Goal: Information Seeking & Learning: Learn about a topic

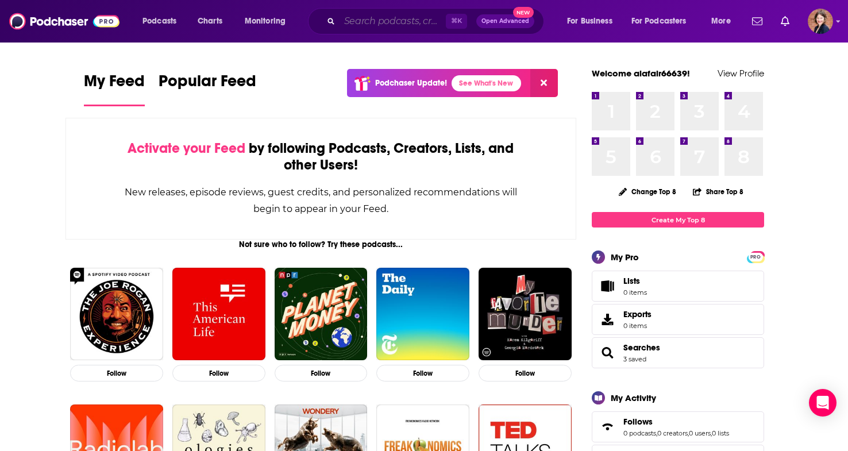
click at [362, 19] on input "Search podcasts, credits, & more..." at bounding box center [393, 21] width 106 height 18
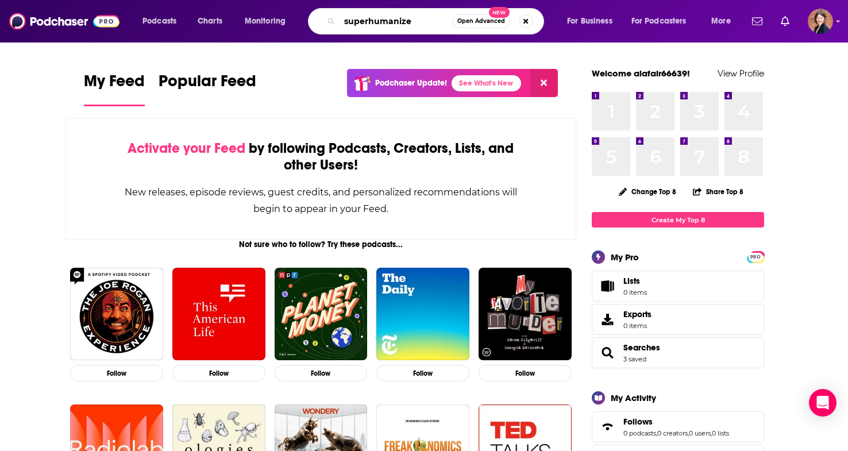
type input "superhumanize"
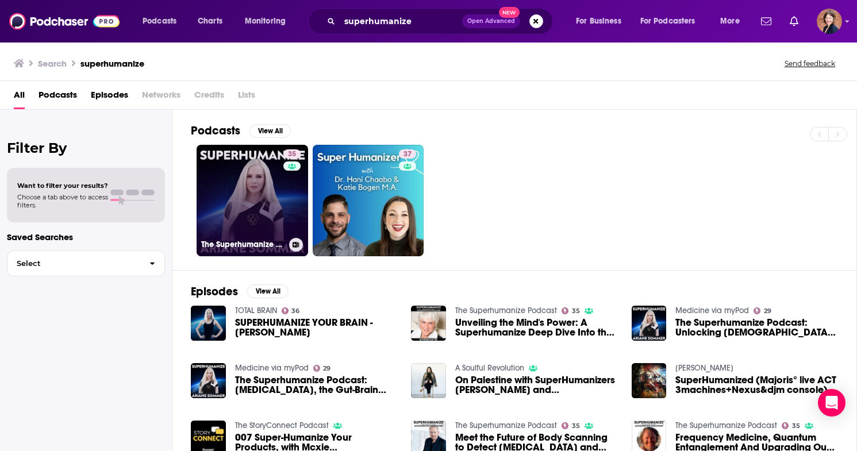
click at [280, 204] on link "35 The Superhumanize Podcast" at bounding box center [251, 200] width 111 height 111
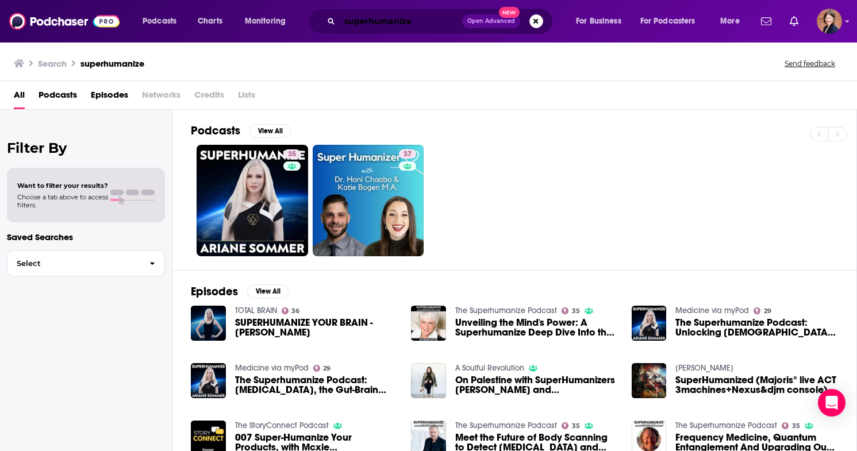
click at [343, 23] on input "superhumanize" at bounding box center [401, 21] width 122 height 18
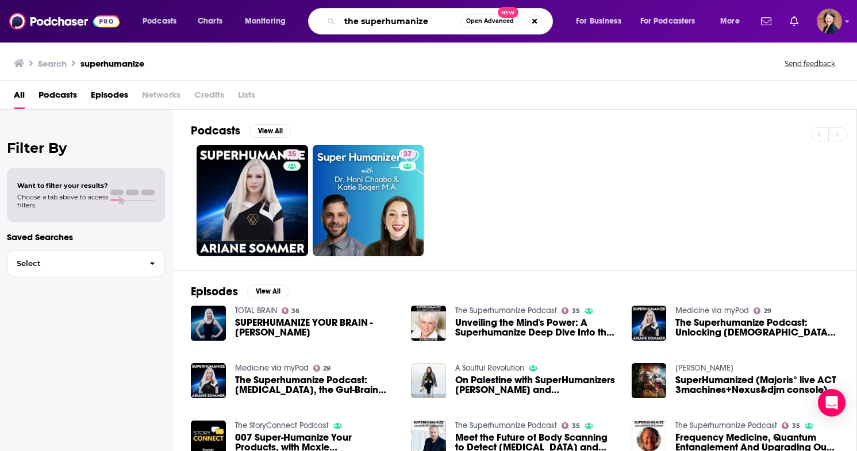
click at [449, 26] on input "the superhumanize" at bounding box center [400, 21] width 121 height 18
type input "the superhumanize podcast"
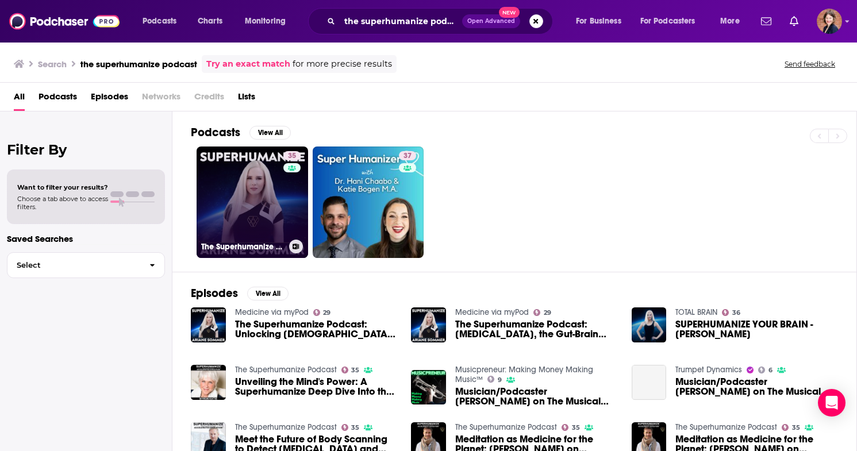
click at [272, 196] on link "35 The Superhumanize Podcast" at bounding box center [251, 202] width 111 height 111
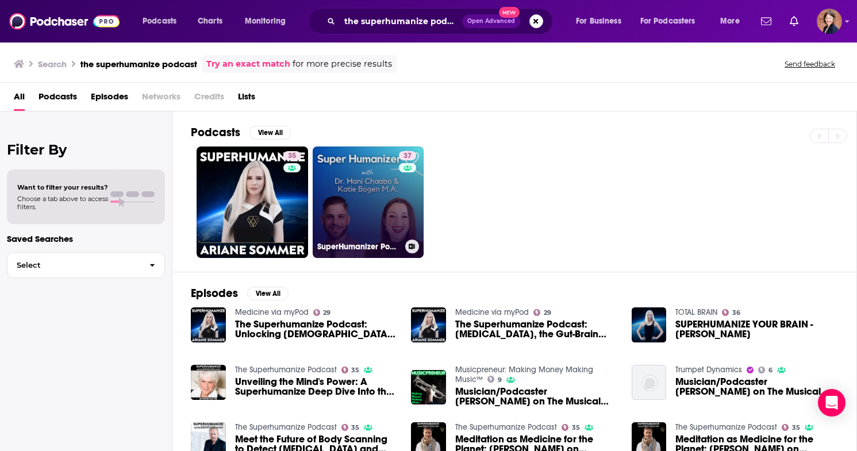
click at [341, 180] on link "37 SuperHumanizer Podcast" at bounding box center [368, 202] width 111 height 111
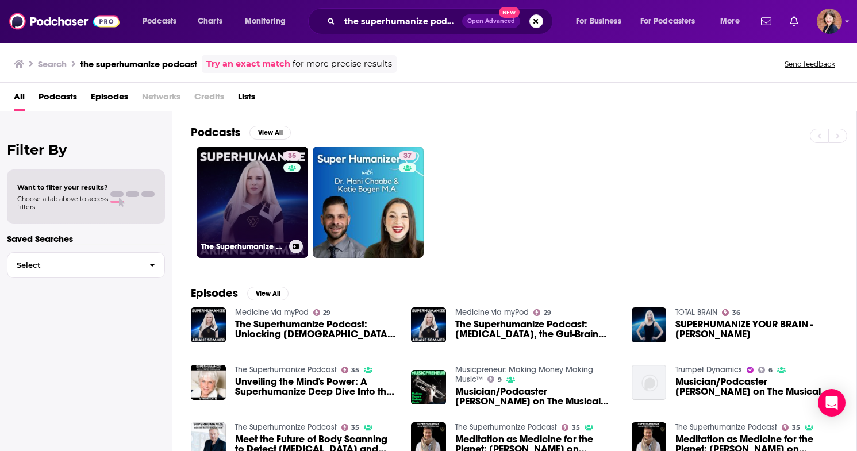
click at [253, 221] on link "35 The Superhumanize Podcast" at bounding box center [251, 202] width 111 height 111
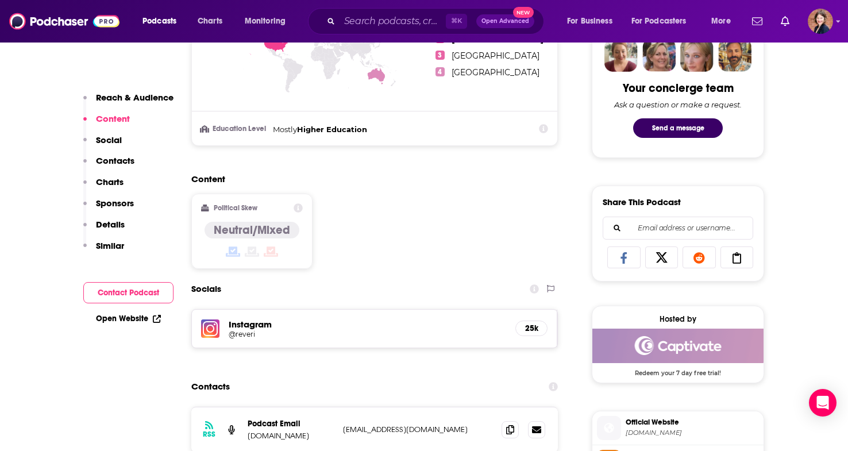
scroll to position [603, 0]
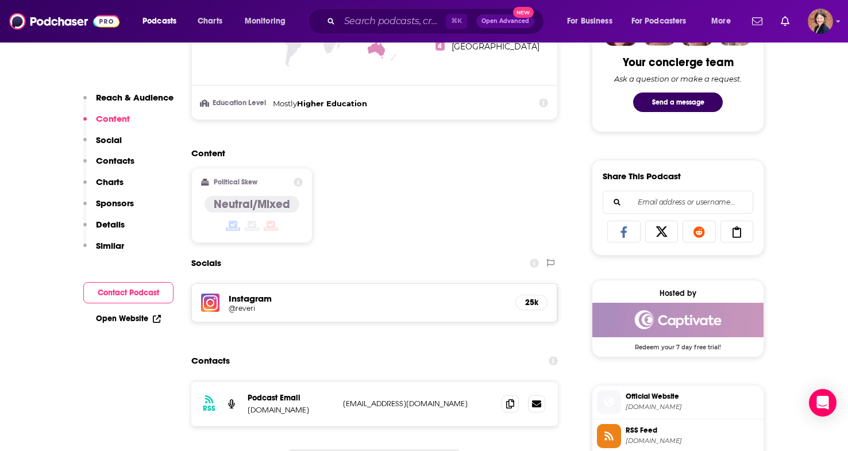
click at [213, 304] on img at bounding box center [210, 303] width 18 height 18
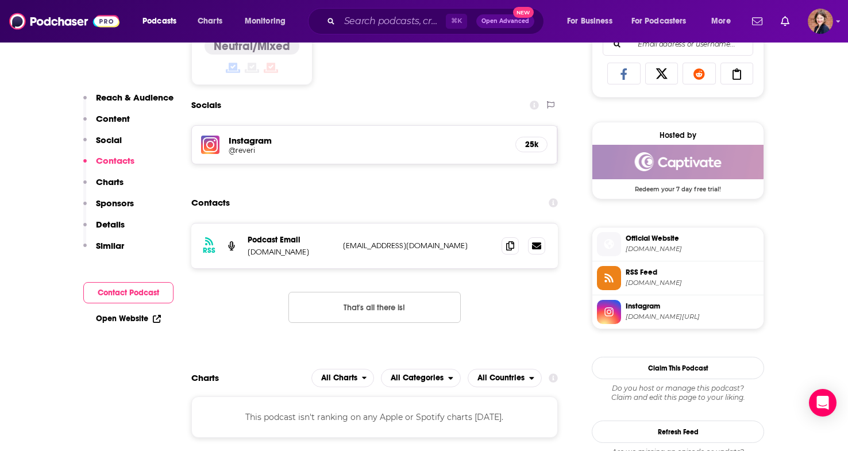
scroll to position [761, 0]
click at [630, 309] on span "Instagram" at bounding box center [692, 307] width 133 height 10
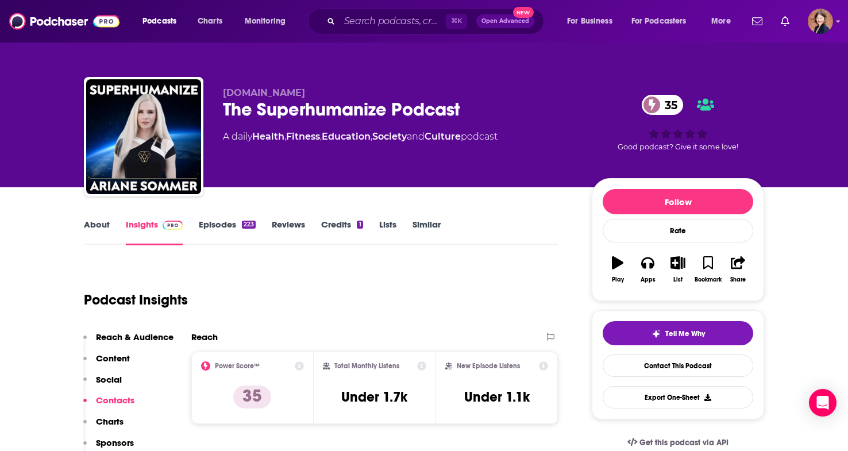
scroll to position [0, 0]
click at [409, 26] on input "Search podcasts, credits, & more..." at bounding box center [393, 21] width 106 height 18
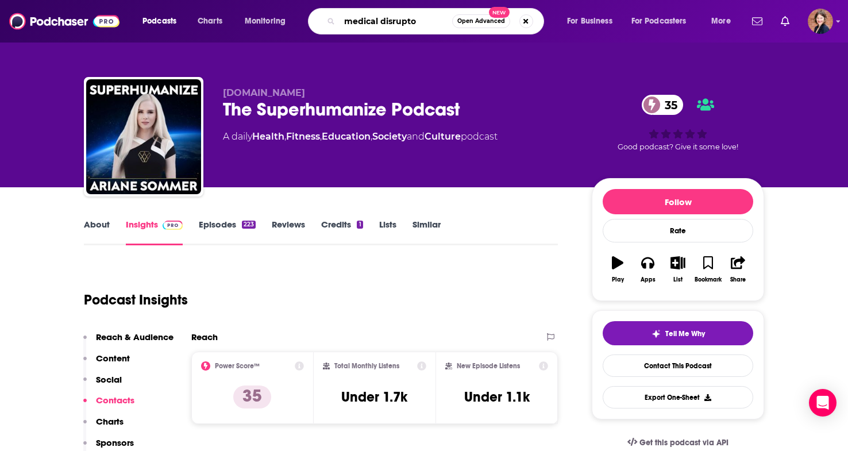
type input "medical disruptor"
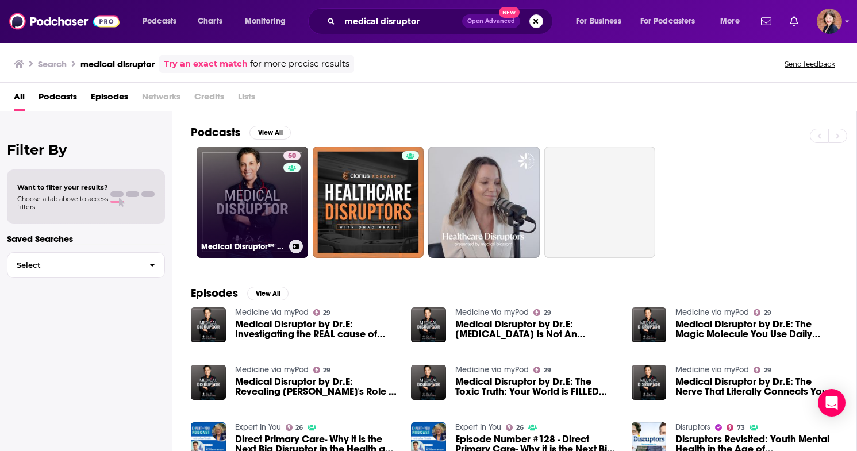
click at [236, 219] on link "50 Medical Disruptor™ by Dr. E" at bounding box center [251, 202] width 111 height 111
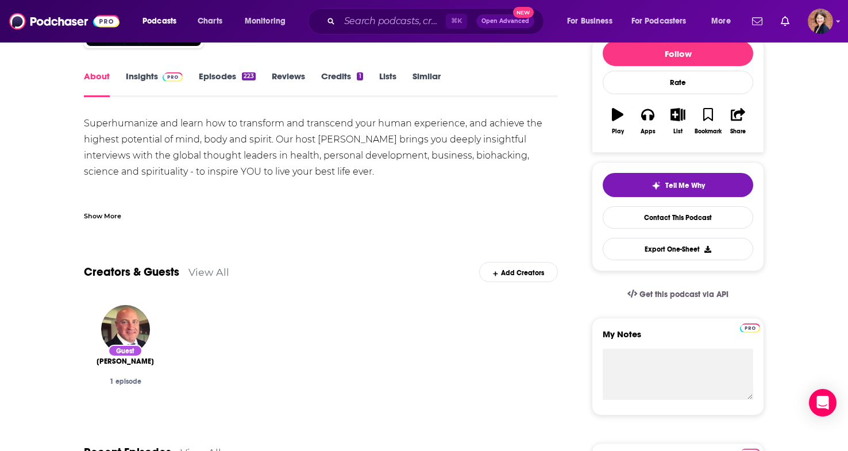
scroll to position [28, 0]
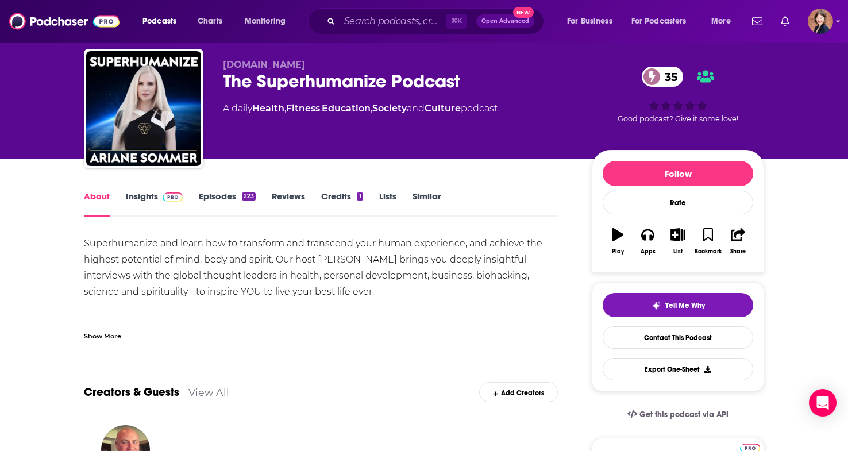
click at [151, 195] on link "Insights" at bounding box center [154, 204] width 57 height 26
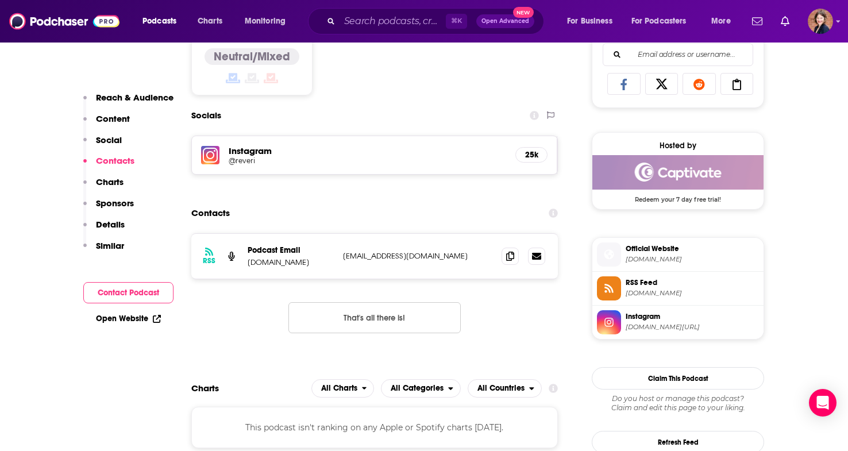
scroll to position [743, 0]
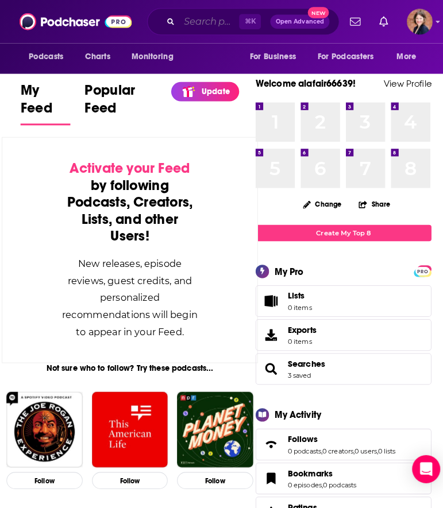
click at [198, 22] on input "Search podcasts, credits, & more..." at bounding box center [205, 21] width 59 height 18
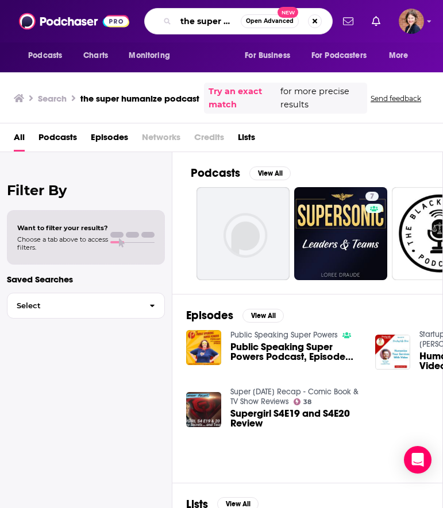
click at [223, 21] on input "the super humanize podcast" at bounding box center [208, 21] width 65 height 18
type input "the superhumanize podcast"
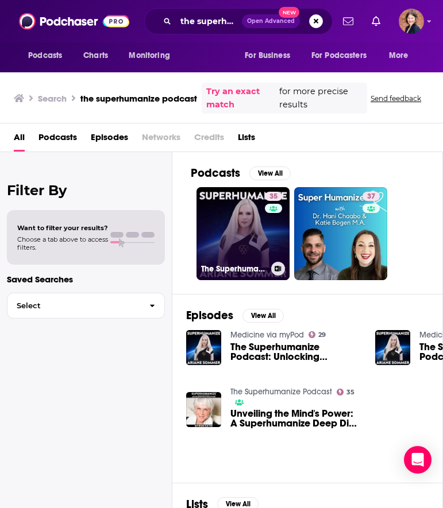
click at [226, 234] on link "35 The Superhumanize Podcast" at bounding box center [242, 233] width 93 height 93
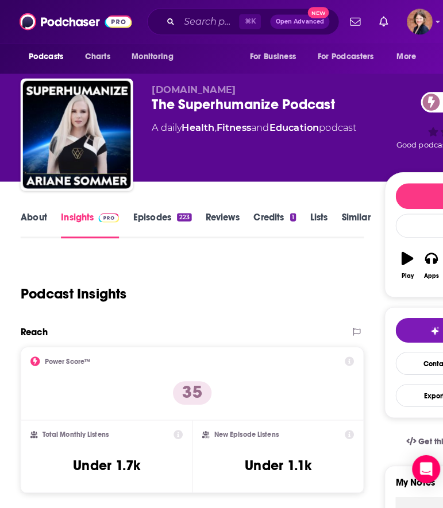
click at [43, 213] on link "About" at bounding box center [33, 220] width 26 height 26
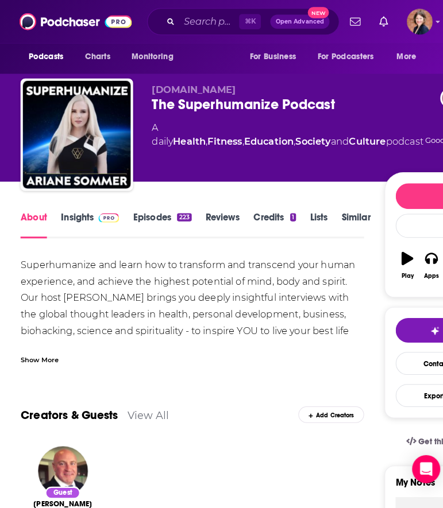
click at [49, 348] on div "Show More" at bounding box center [38, 351] width 37 height 11
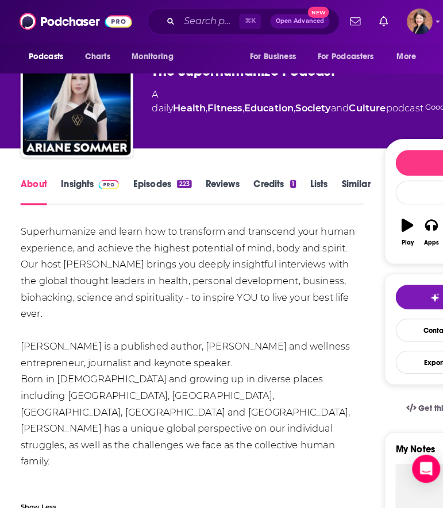
scroll to position [99, 0]
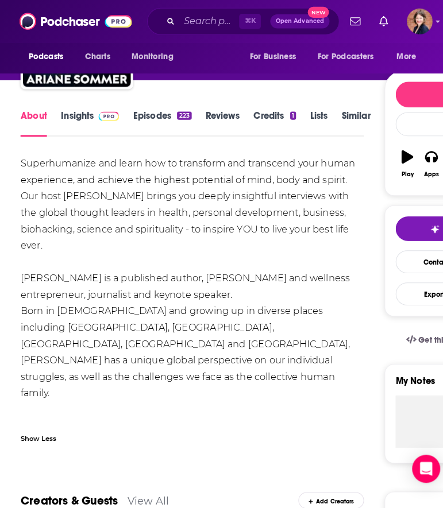
click at [146, 116] on link "Episodes 223" at bounding box center [158, 121] width 57 height 26
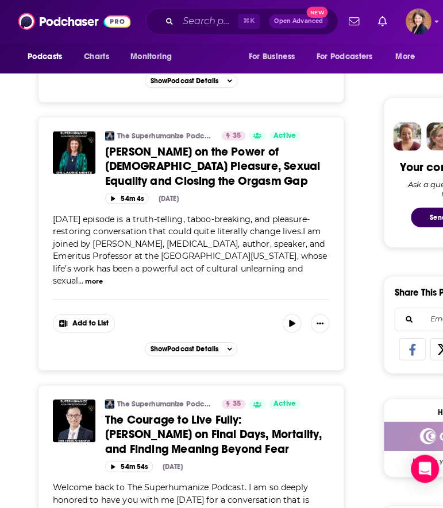
scroll to position [584, 0]
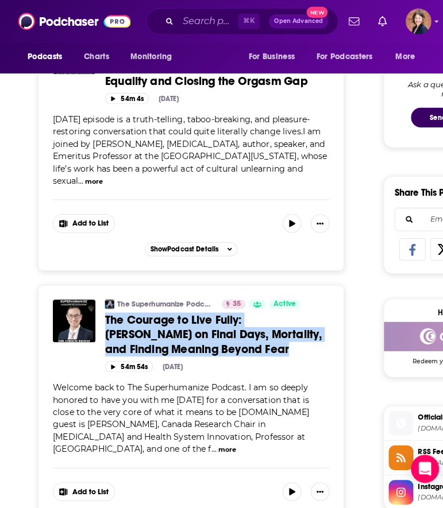
drag, startPoint x: 102, startPoint y: 286, endPoint x: 165, endPoint y: 314, distance: 69.0
click at [165, 314] on div "The Superhumanize Podcast 35 Active Categories Health + 4 The Courage to Live F…" at bounding box center [188, 329] width 271 height 71
copy span "The Courage to Live Fully: Dr. Hsien Seow on Final Days, Mortality, and Finding…"
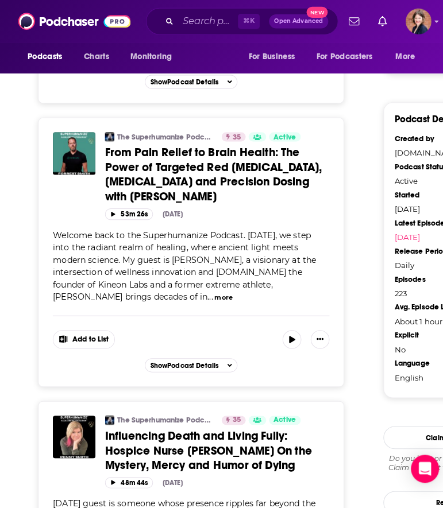
scroll to position [1104, 0]
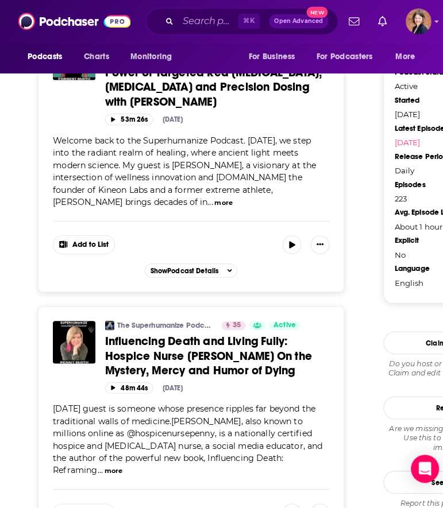
click at [121, 328] on span "Influencing Death and Living Fully: Hospice Nurse Penny On the Mystery, Mercy a…" at bounding box center [205, 349] width 203 height 43
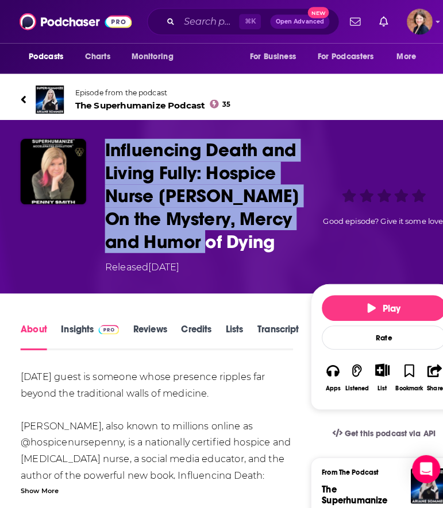
drag, startPoint x: 237, startPoint y: 239, endPoint x: 105, endPoint y: 147, distance: 161.0
click at [105, 147] on h1 "Influencing Death and Living Fully: Hospice Nurse Penny On the Mystery, Mercy a…" at bounding box center [201, 192] width 197 height 112
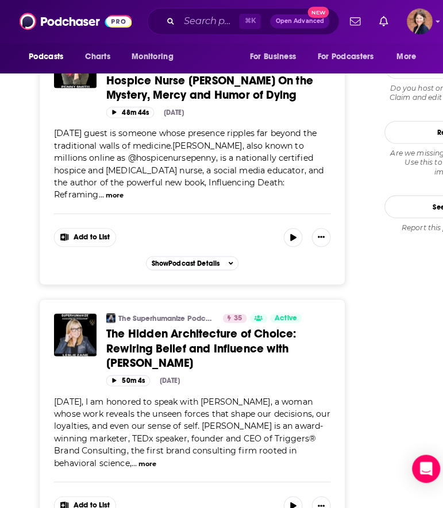
scroll to position [1470, 0]
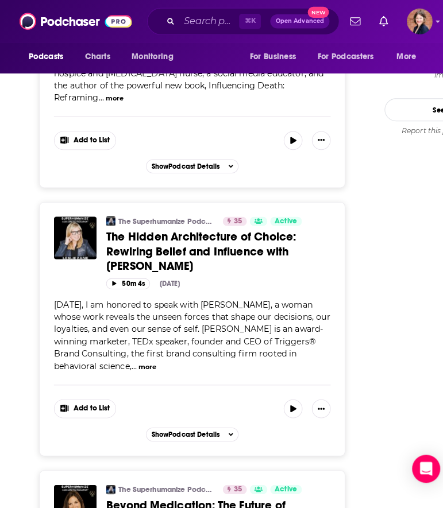
click at [153, 355] on button "more" at bounding box center [145, 360] width 18 height 10
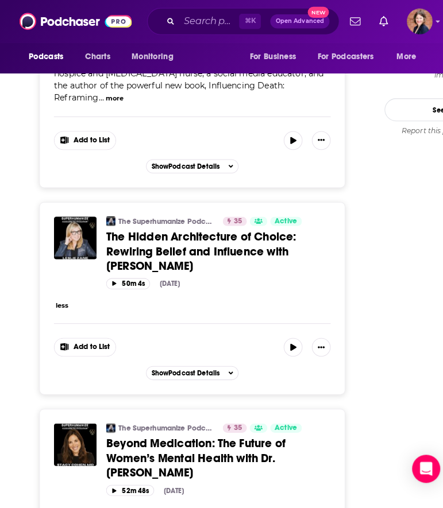
click at [220, 428] on span "Beyond Medication: The Future of Women’s Mental Health with Dr. Stacy Cohen" at bounding box center [192, 449] width 176 height 43
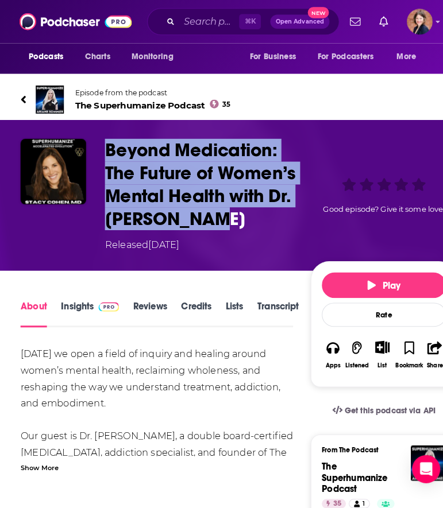
drag, startPoint x: 103, startPoint y: 145, endPoint x: 160, endPoint y: 221, distance: 94.3
click at [160, 221] on h1 "Beyond Medication: The Future of Women’s Mental Health with Dr. Stacy Cohen" at bounding box center [201, 181] width 197 height 90
copy h1 "Beyond Medication: The Future of Women’s Mental Health with Dr. Stacy Cohen"
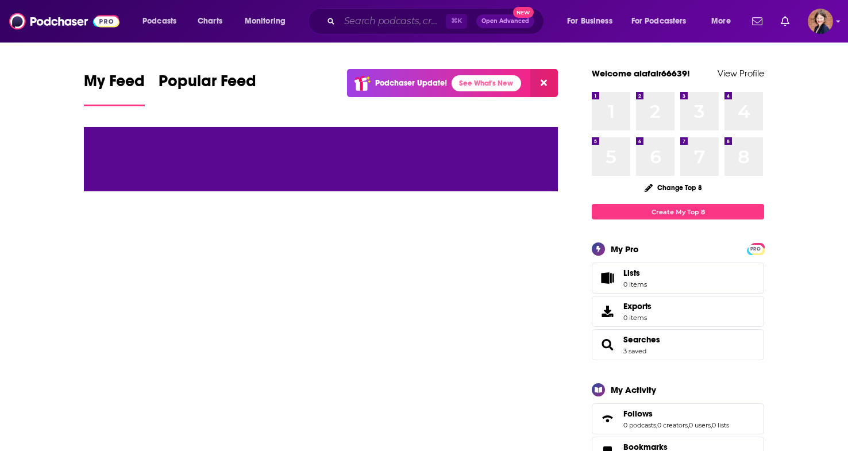
click at [372, 21] on input "Search podcasts, credits, & more..." at bounding box center [393, 21] width 106 height 18
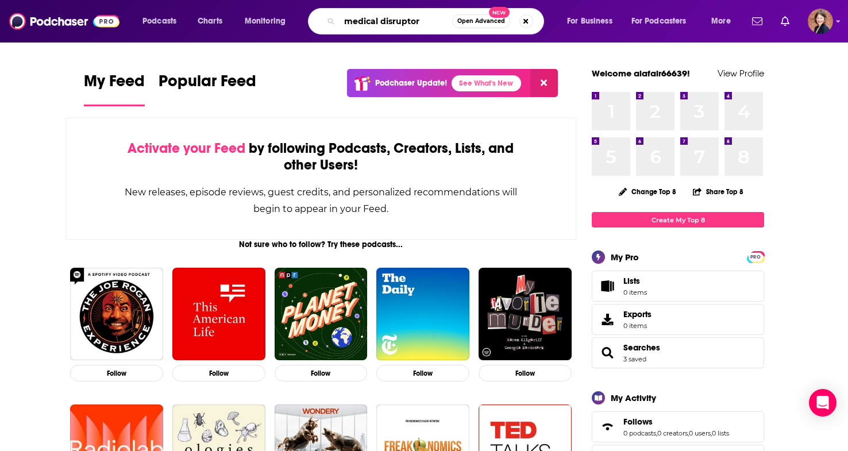
type input "medical disruptor"
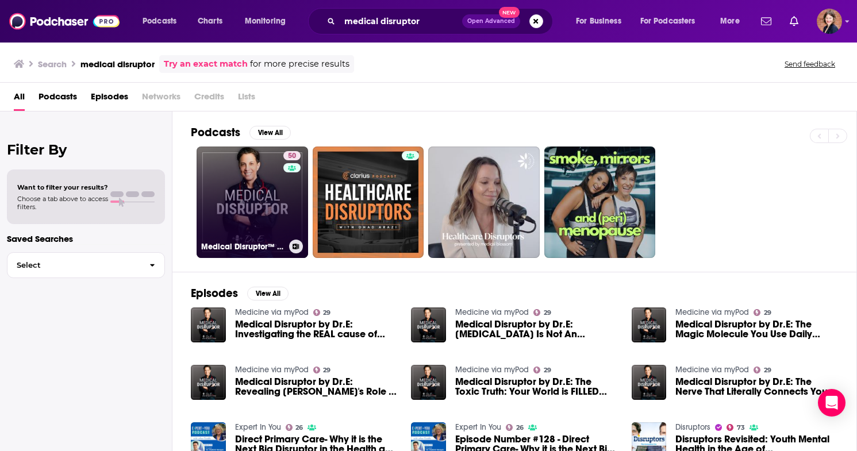
click at [242, 190] on link "50 Medical Disruptor™ by Dr. E" at bounding box center [251, 202] width 111 height 111
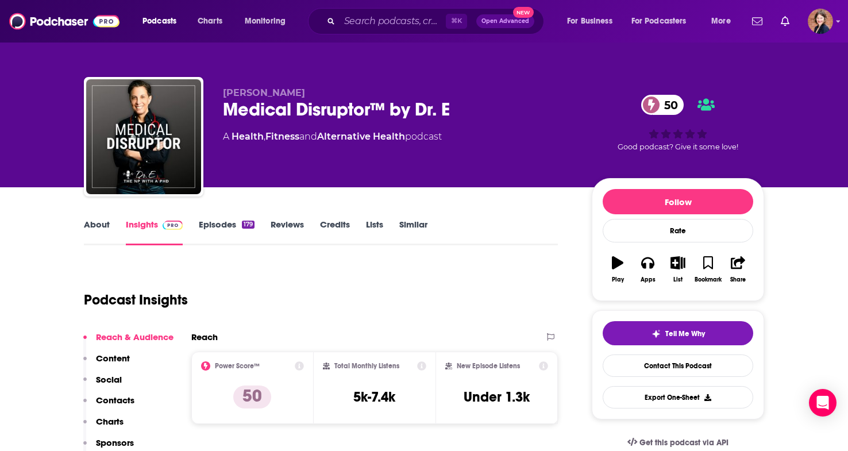
click at [99, 225] on link "About" at bounding box center [97, 232] width 26 height 26
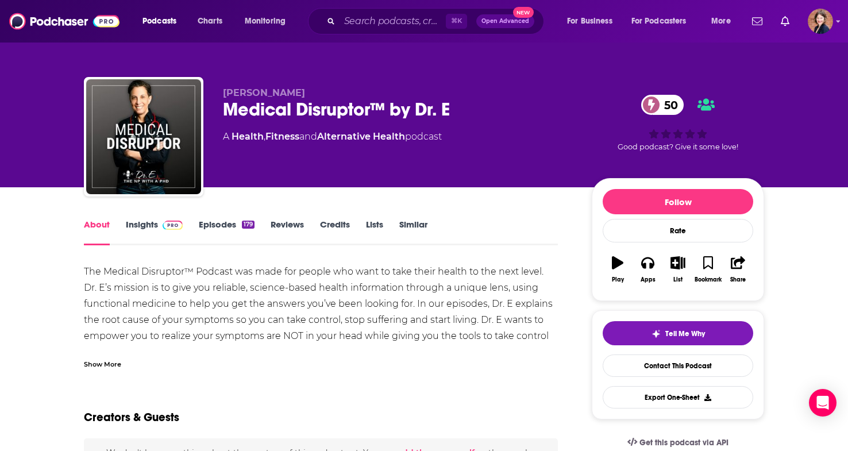
click at [107, 362] on div "Show More" at bounding box center [102, 363] width 37 height 11
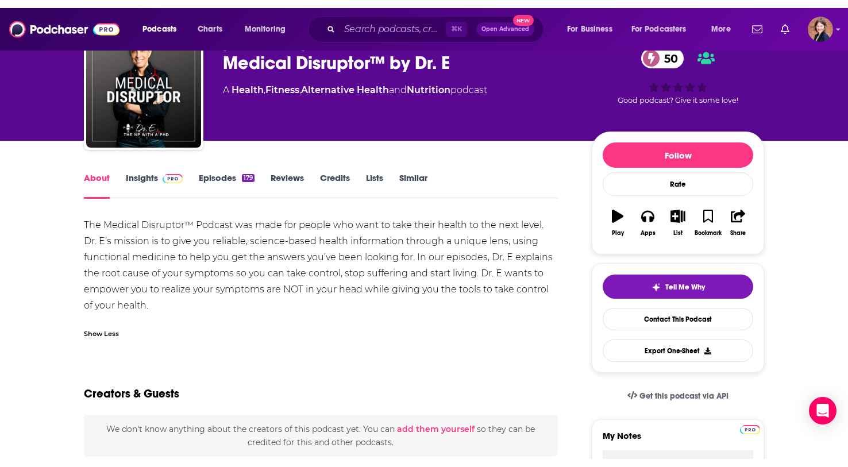
scroll to position [83, 0]
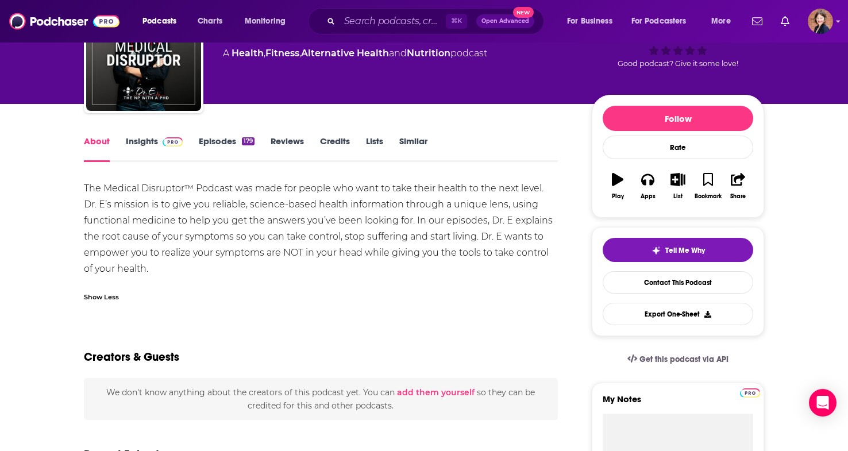
click at [112, 292] on div "Show Less" at bounding box center [101, 296] width 35 height 11
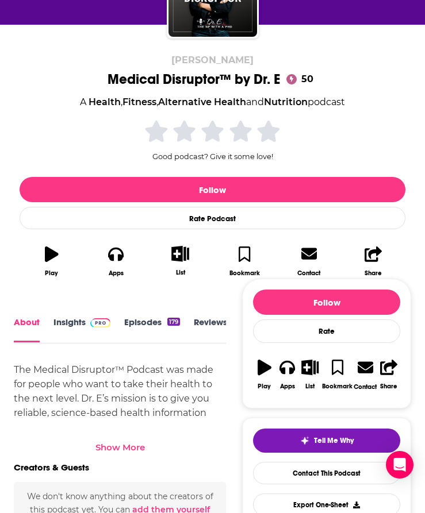
scroll to position [233, 0]
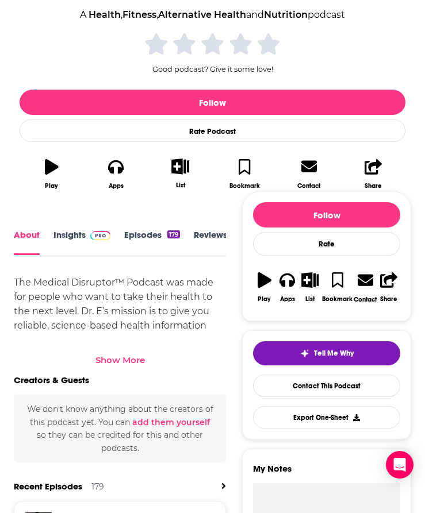
click at [134, 360] on div "Show More" at bounding box center [119, 359] width 49 height 11
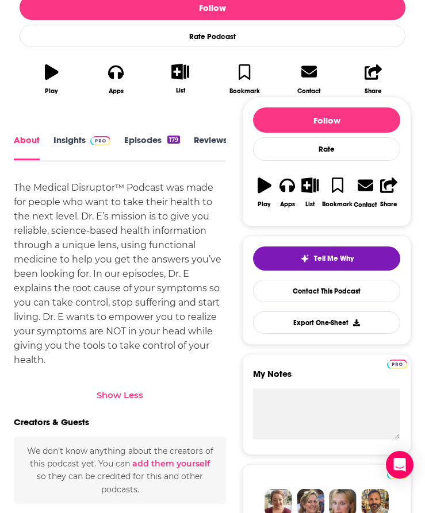
scroll to position [318, 0]
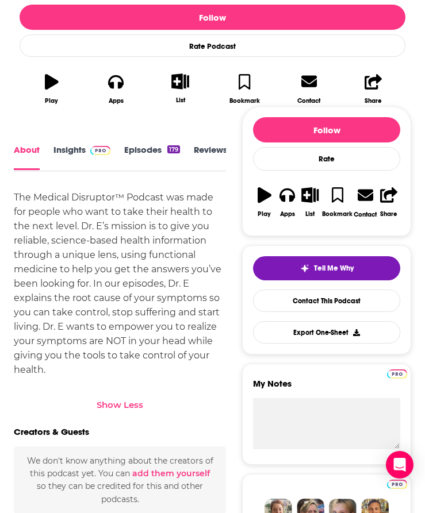
click at [141, 154] on link "Episodes 179" at bounding box center [152, 157] width 56 height 25
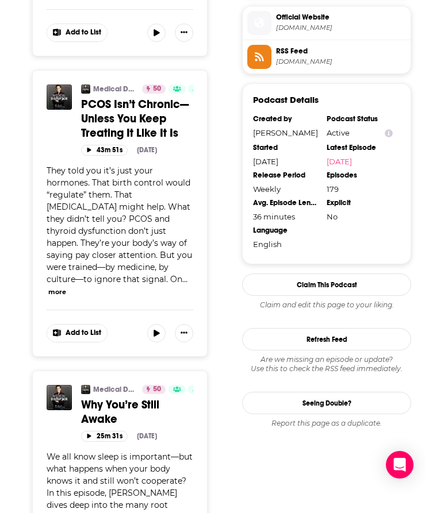
scroll to position [774, 0]
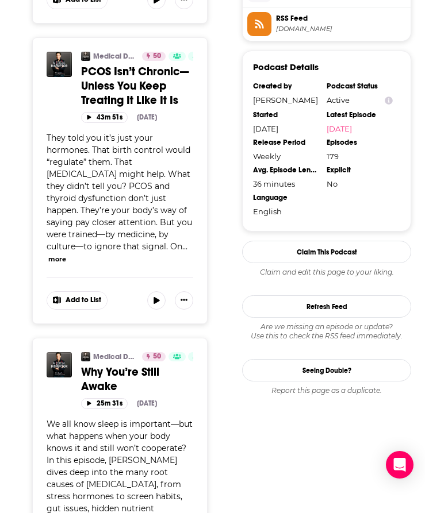
click at [66, 255] on button "more" at bounding box center [57, 260] width 18 height 10
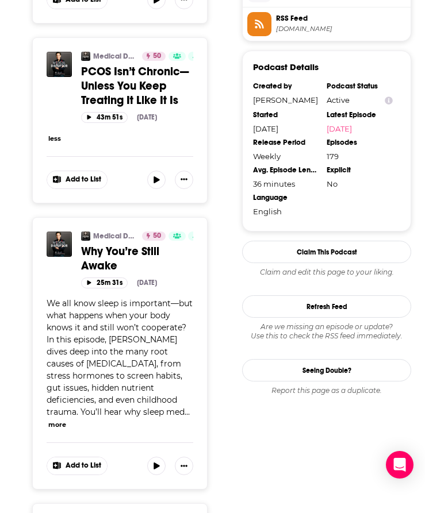
click at [56, 140] on button "less" at bounding box center [54, 139] width 13 height 10
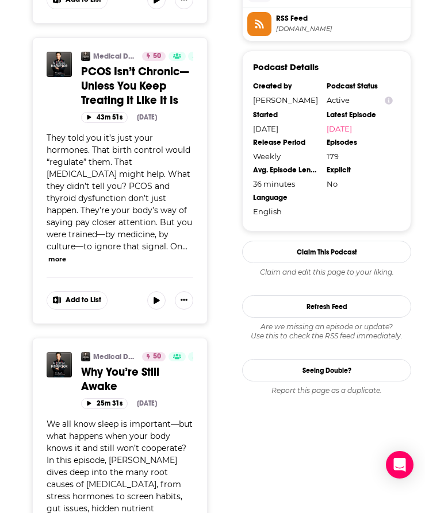
click at [118, 94] on span "PCOS Isn’t Chronic—Unless You Keep Treating It Like It Is" at bounding box center [134, 85] width 107 height 43
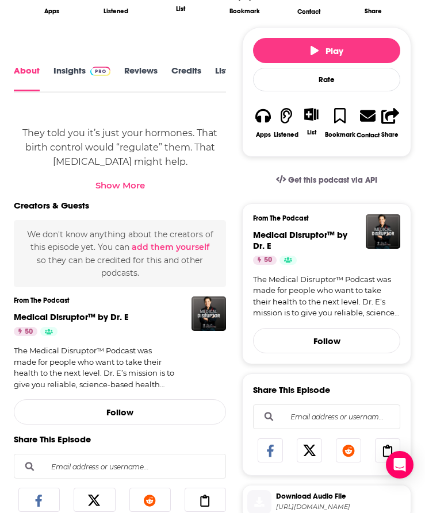
scroll to position [491, 0]
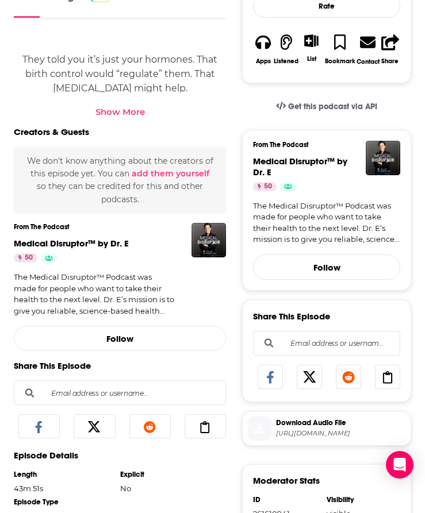
click at [116, 113] on div "Show More" at bounding box center [119, 111] width 49 height 11
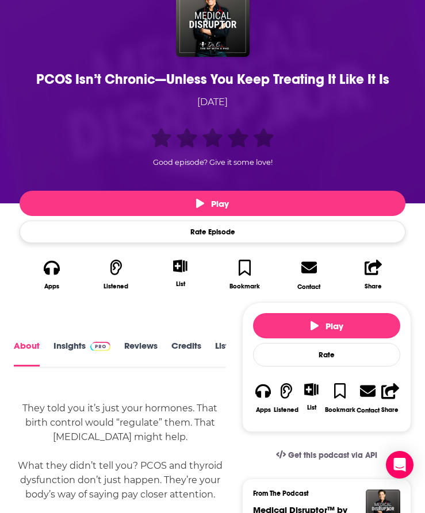
scroll to position [132, 0]
